Goal: Navigation & Orientation: Find specific page/section

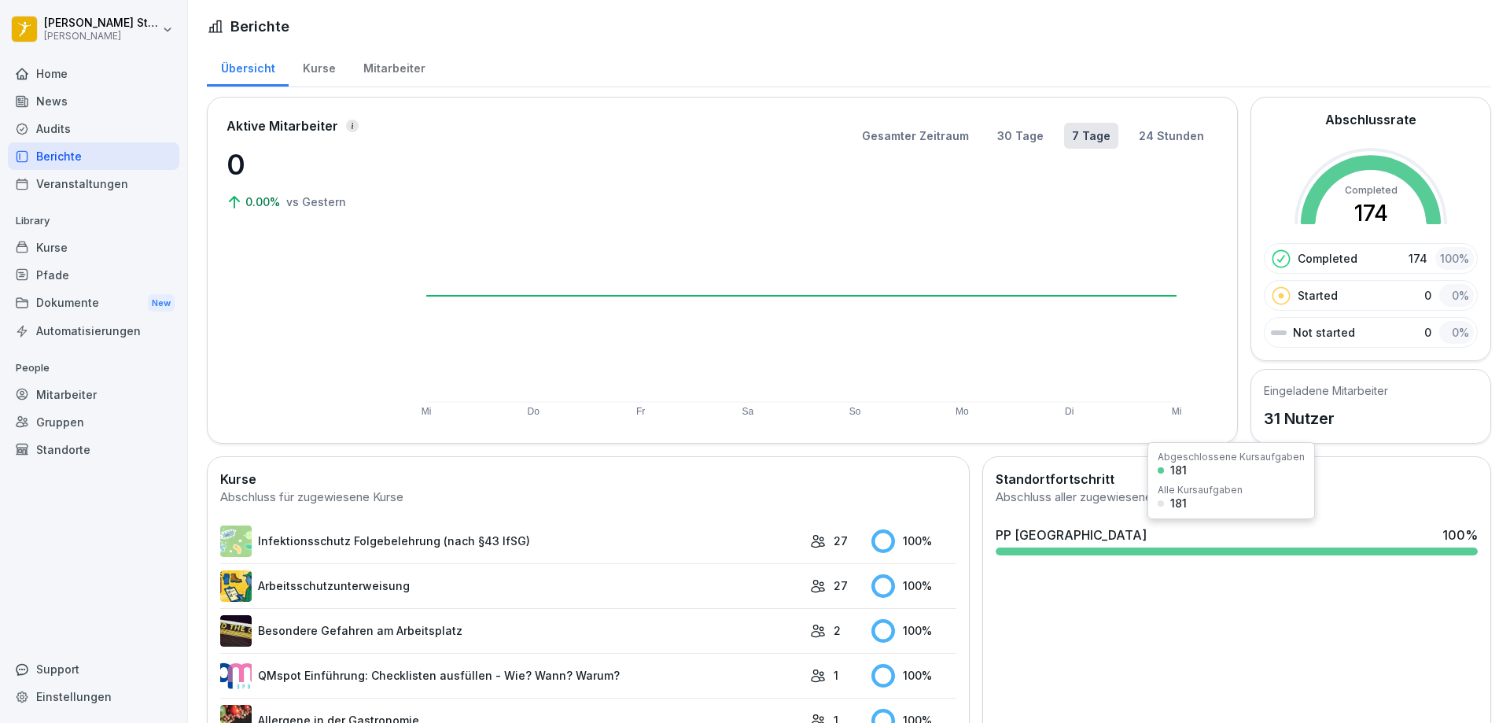
click at [1107, 545] on div "PP [GEOGRAPHIC_DATA] 100 %" at bounding box center [1236, 540] width 495 height 42
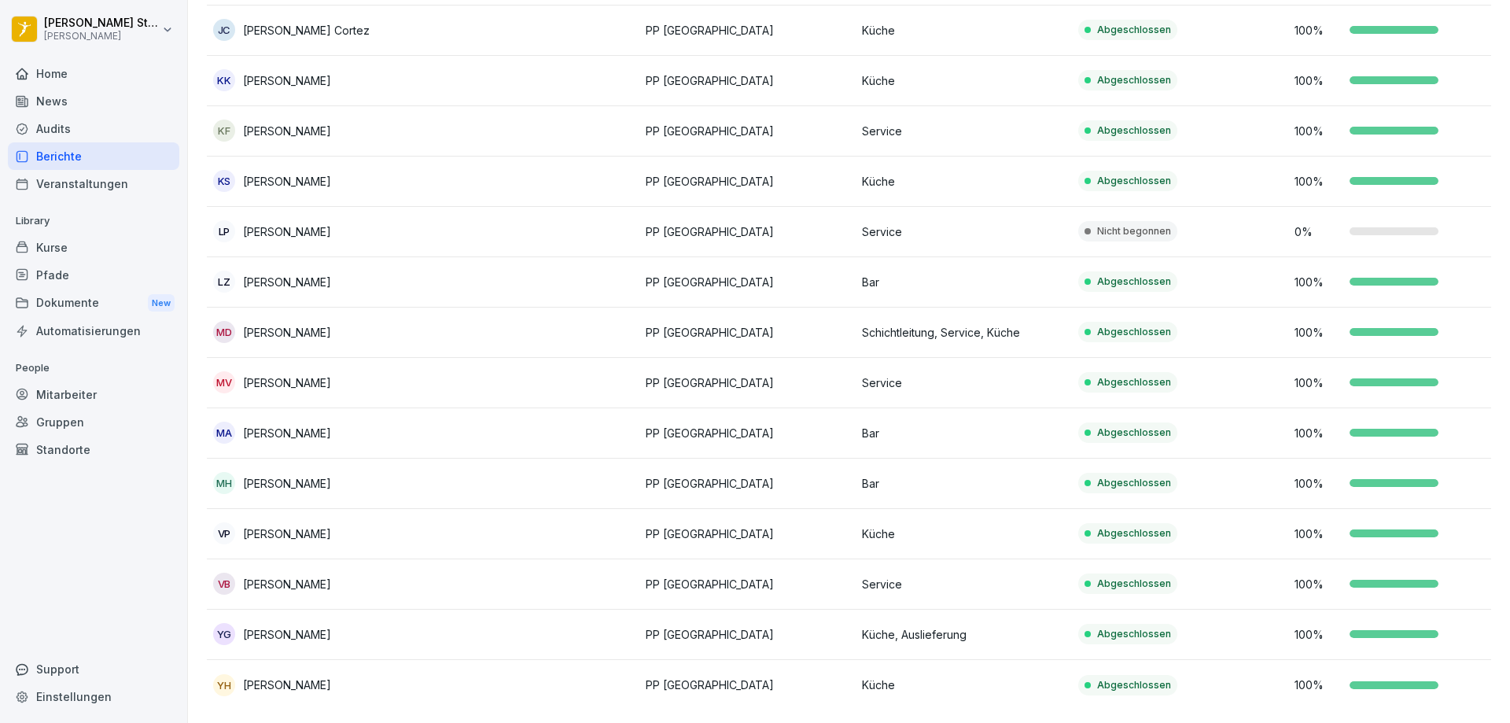
scroll to position [1051, 0]
click at [60, 101] on div "News" at bounding box center [93, 101] width 171 height 28
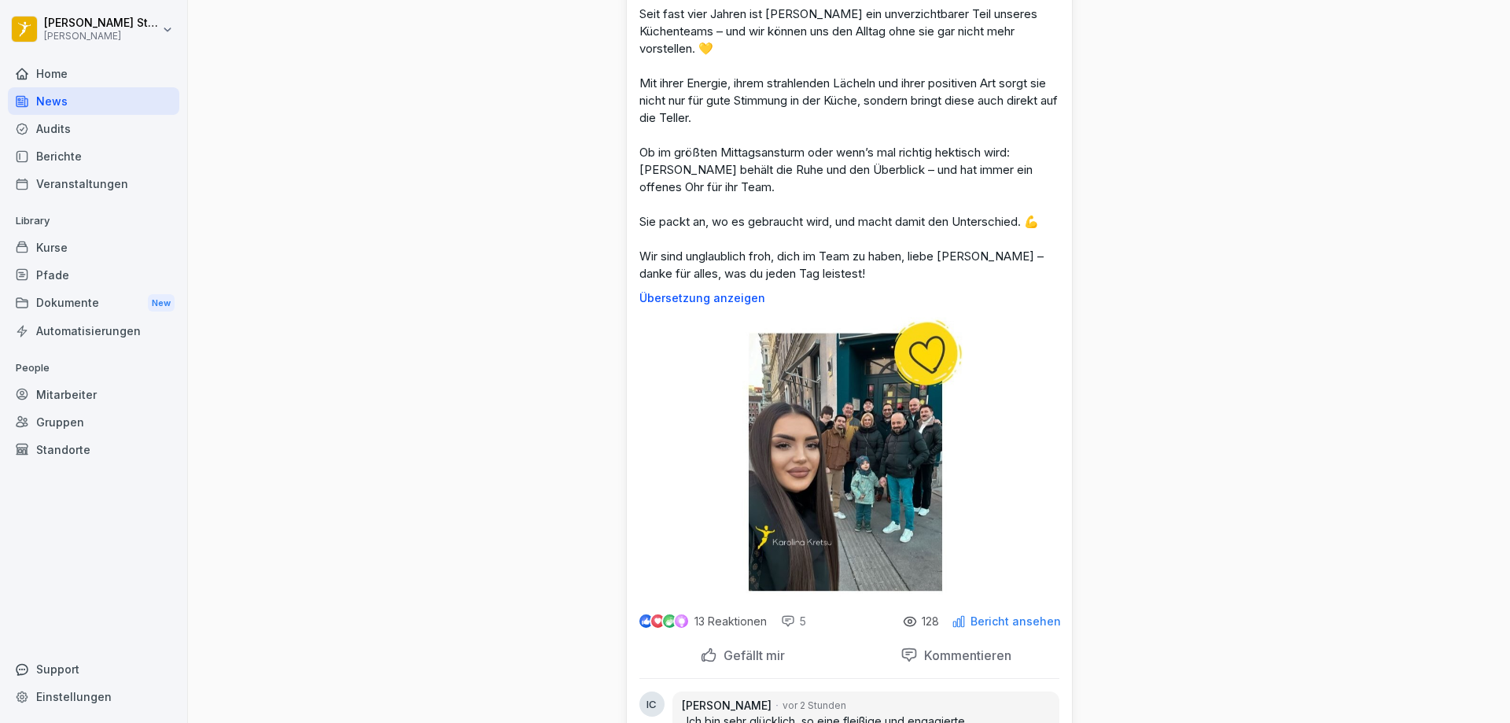
scroll to position [157, 0]
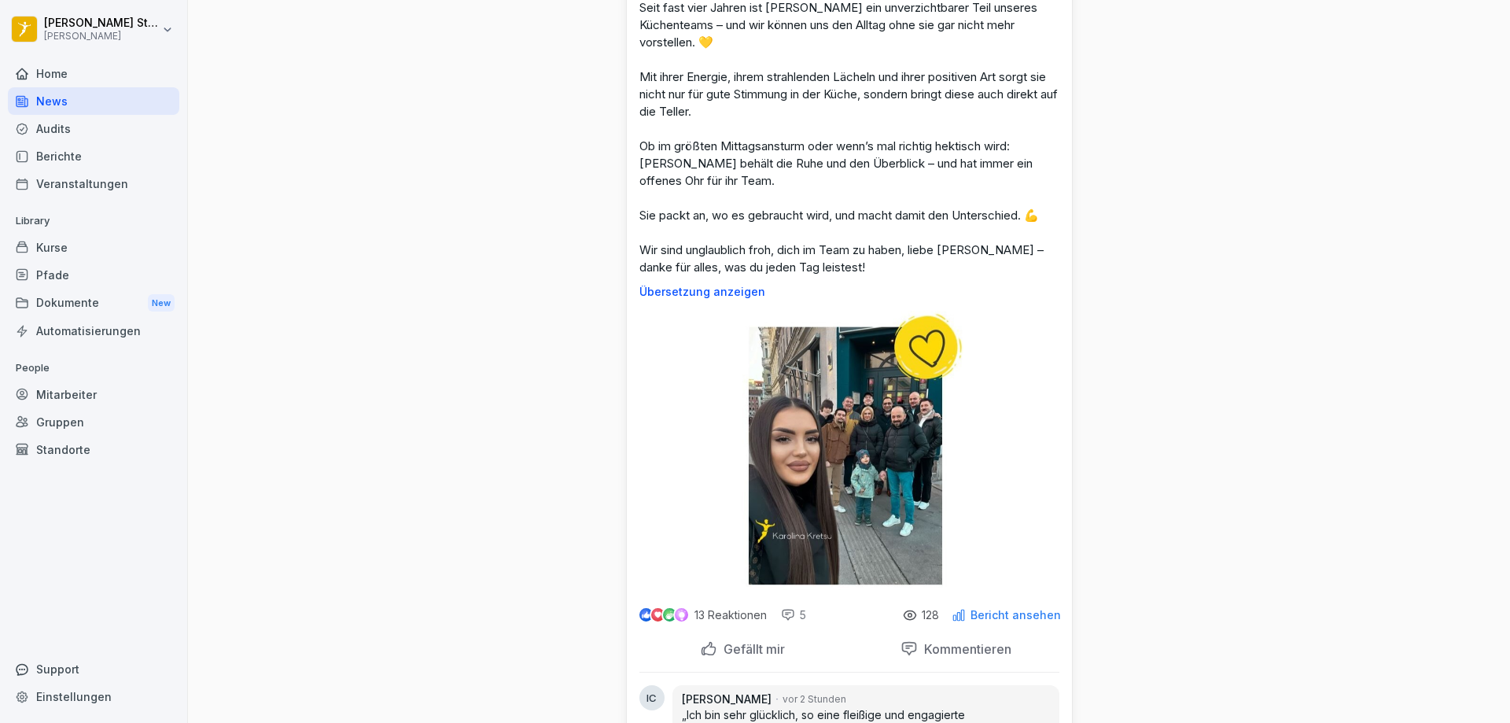
click at [753, 648] on p "Gefällt mir" at bounding box center [751, 649] width 68 height 16
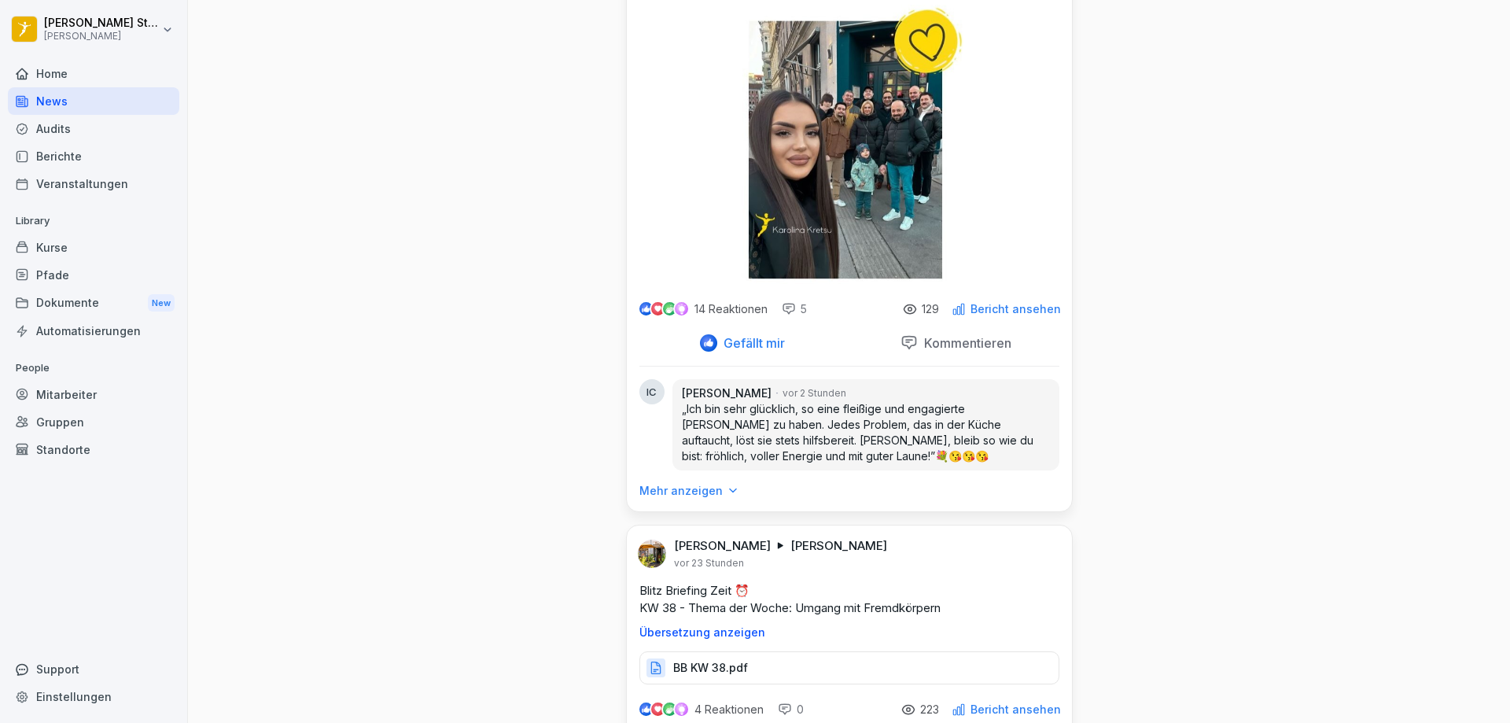
scroll to position [472, 0]
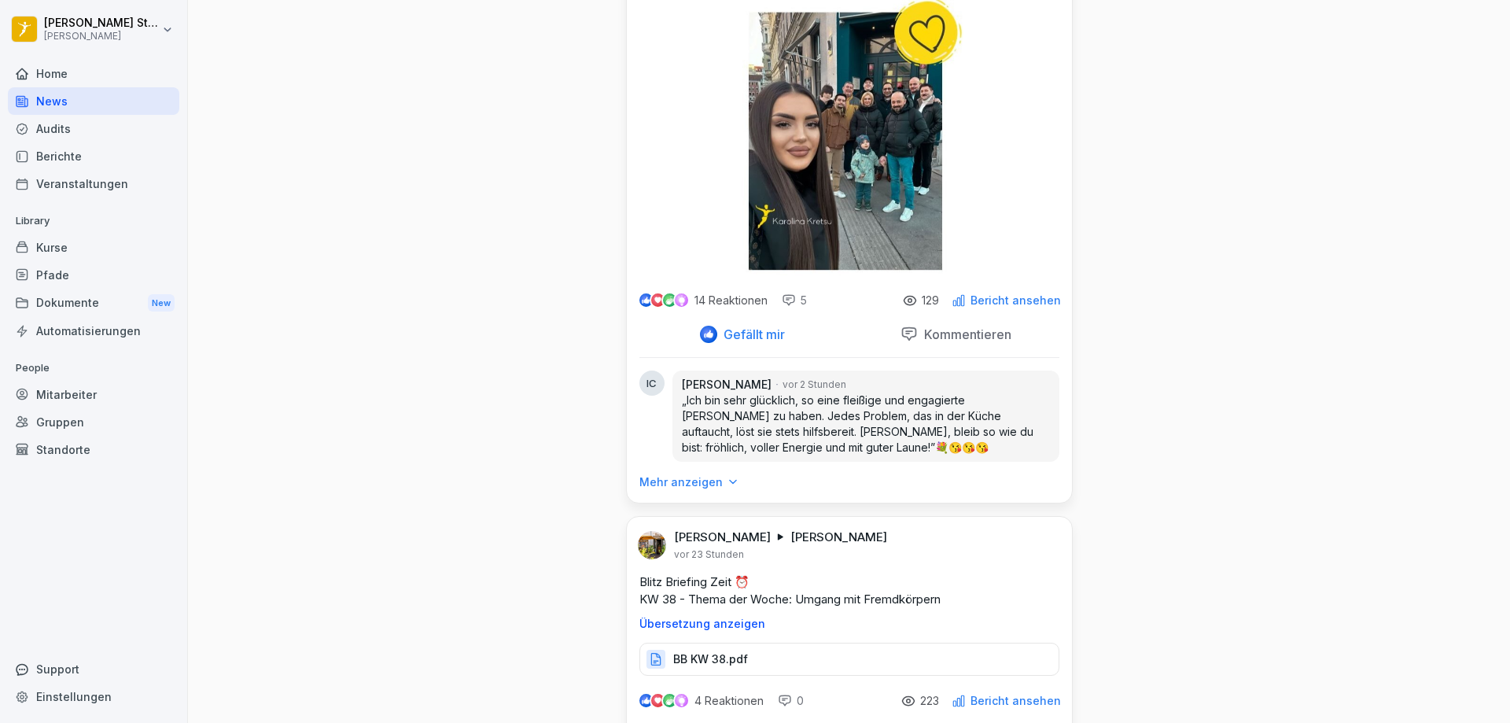
click at [728, 481] on div "Mehr anzeigen" at bounding box center [849, 488] width 445 height 28
click at [727, 481] on icon at bounding box center [732, 482] width 11 height 11
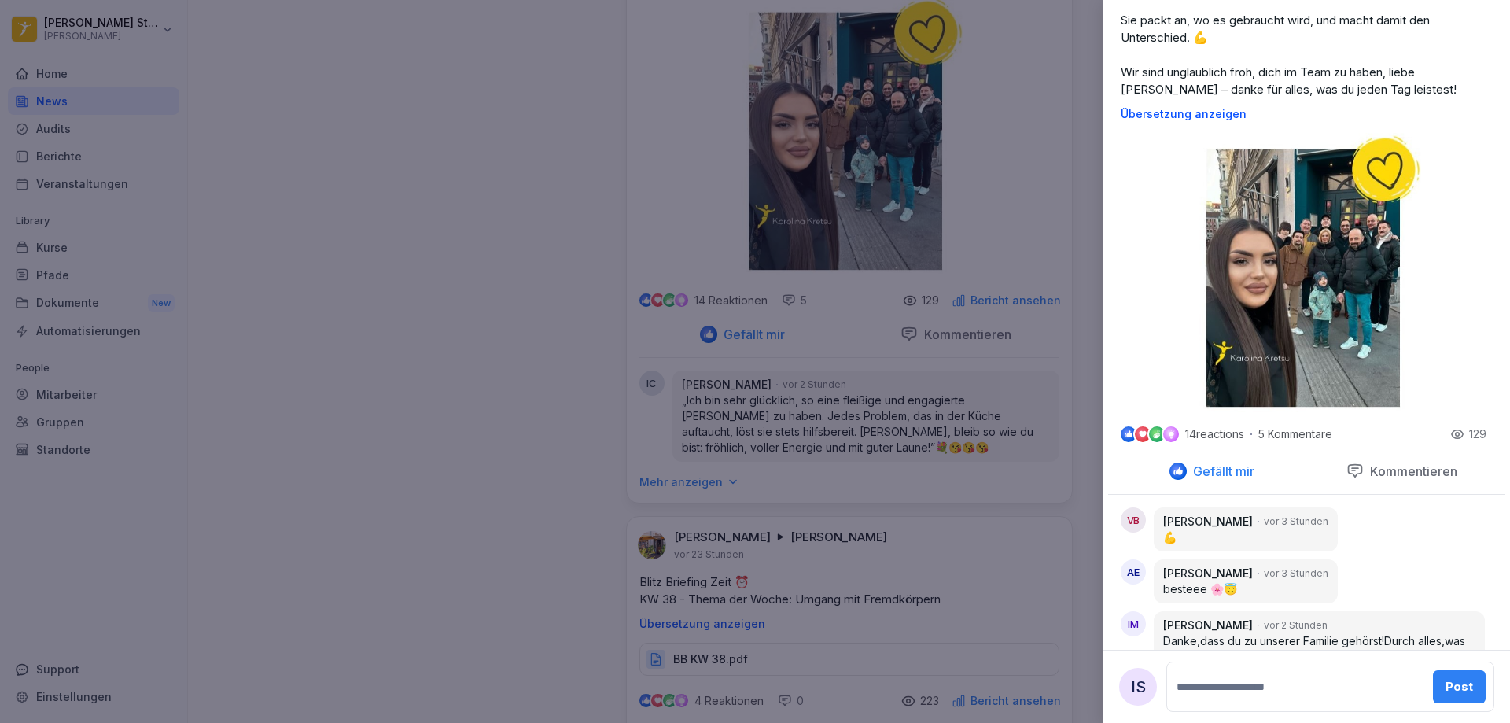
scroll to position [326, 0]
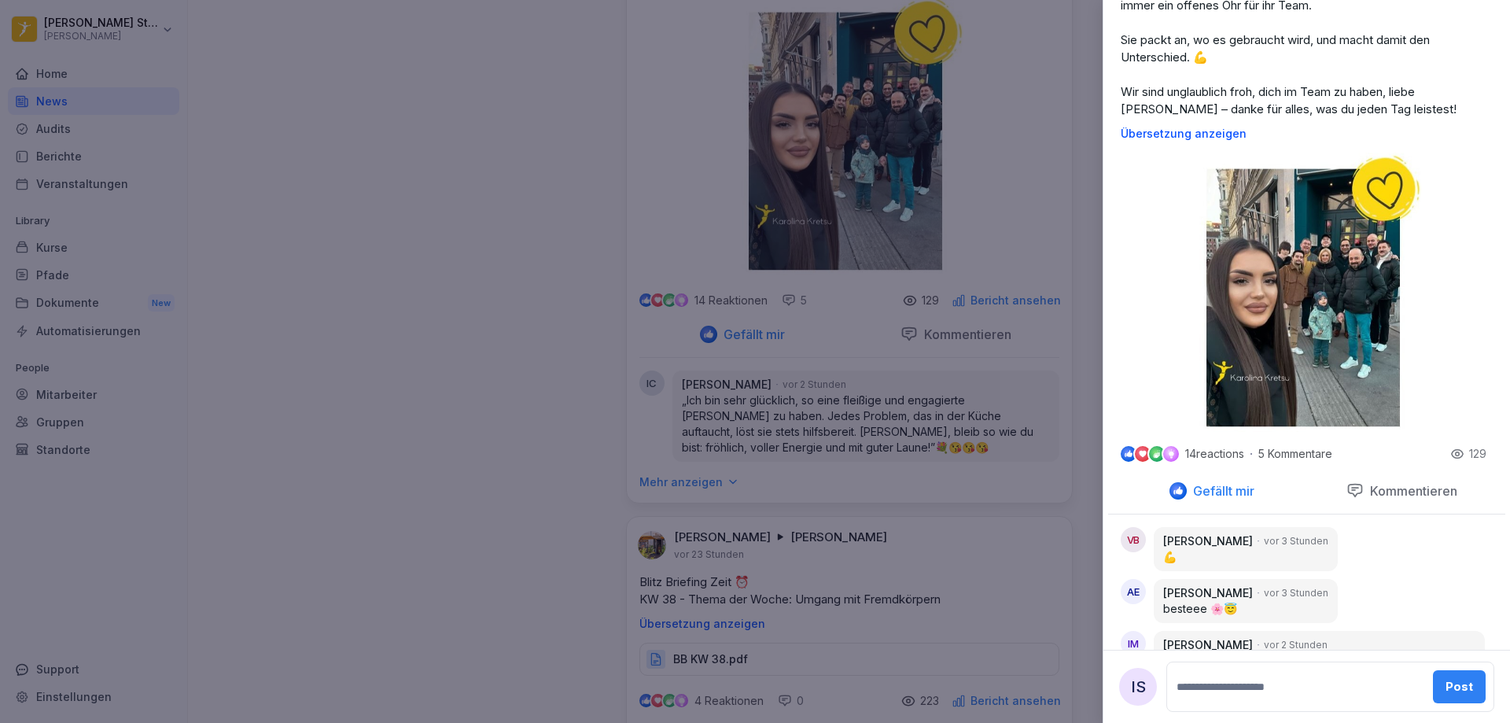
click at [492, 384] on div at bounding box center [755, 361] width 1510 height 723
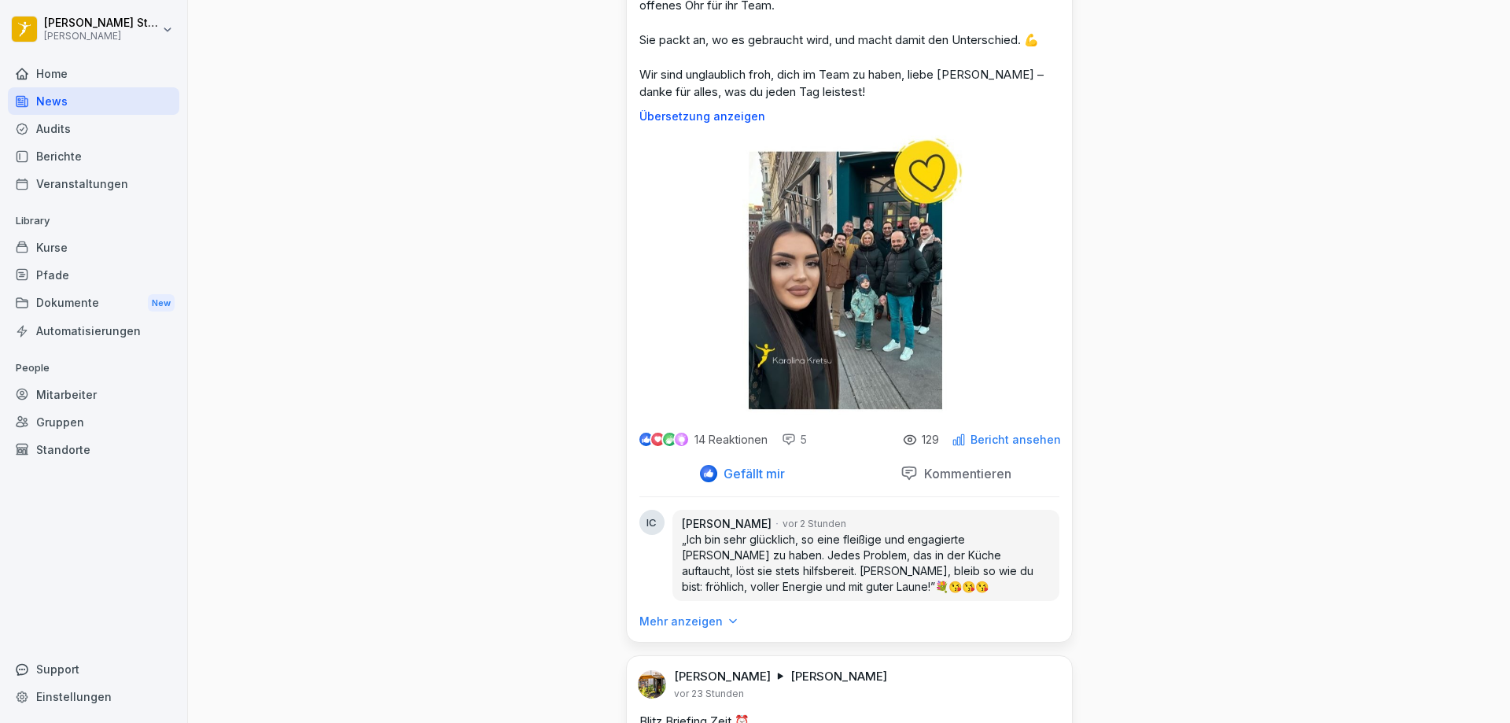
scroll to position [315, 0]
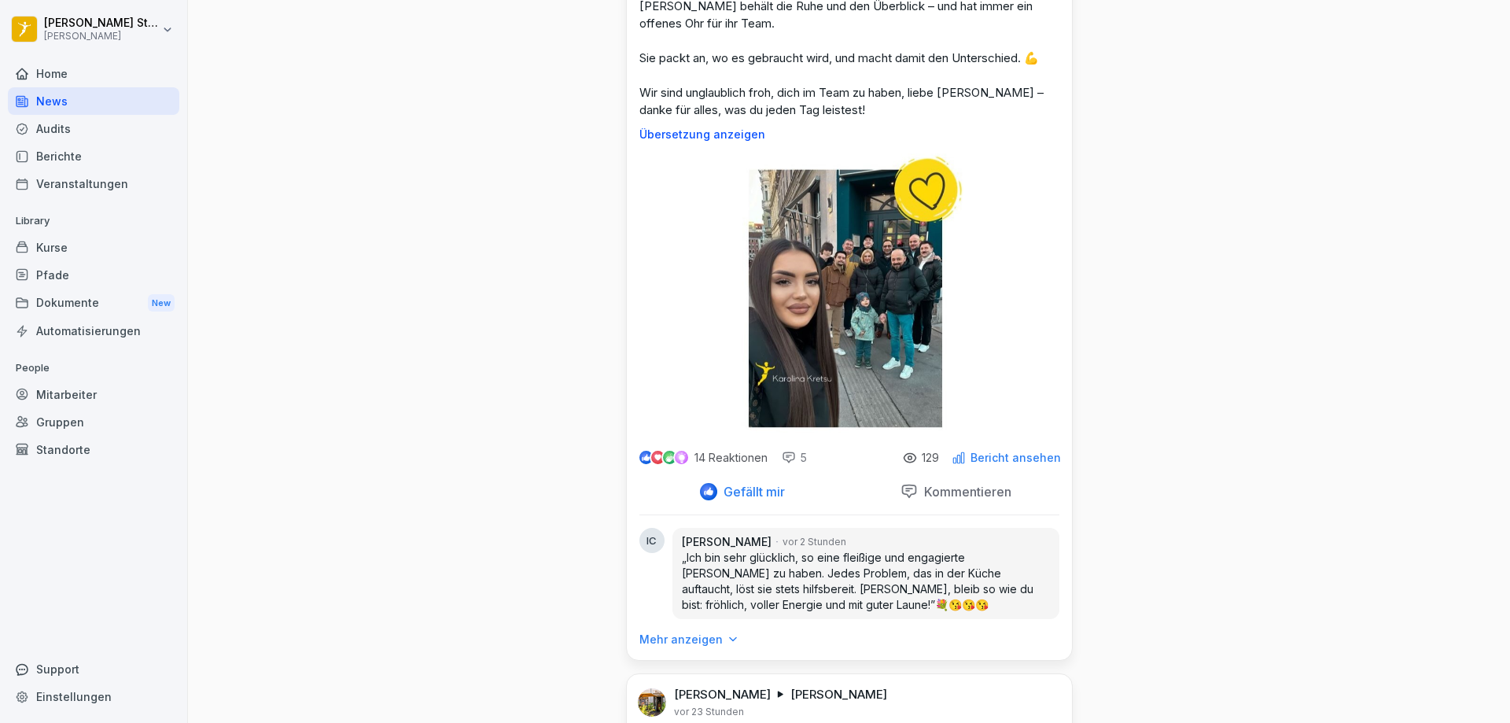
click at [843, 300] on img at bounding box center [849, 292] width 229 height 279
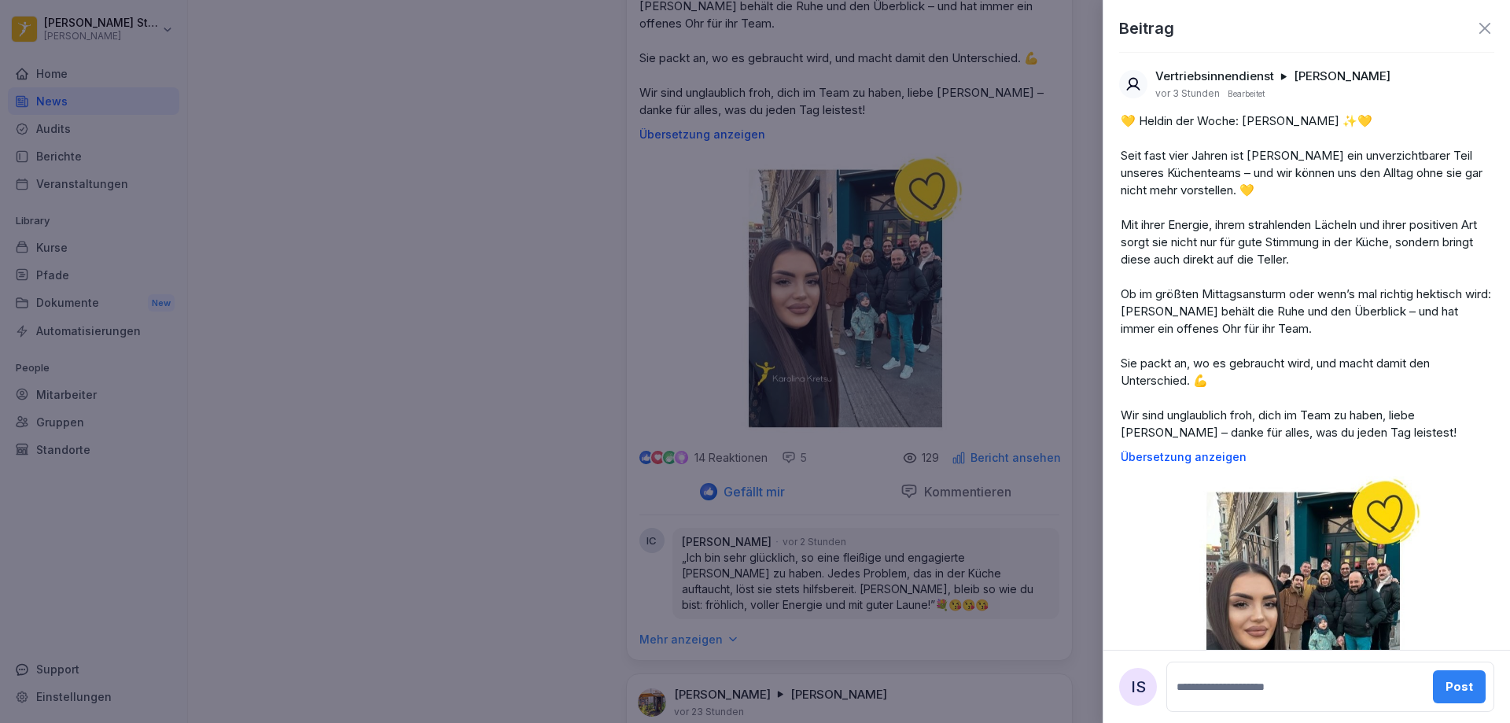
scroll to position [0, 0]
